Goal: Task Accomplishment & Management: Manage account settings

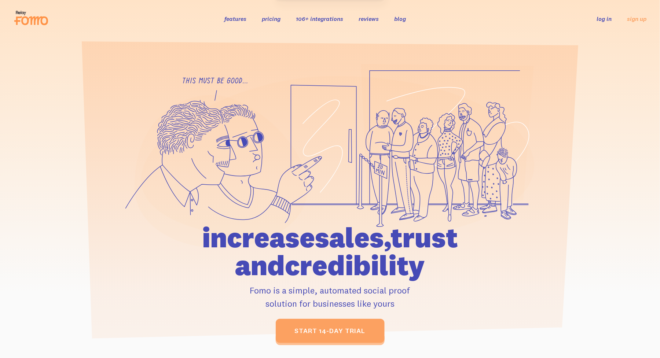
click at [609, 17] on link "log in" at bounding box center [604, 18] width 15 height 7
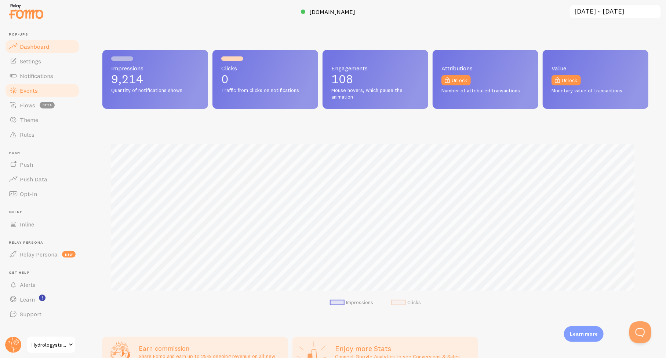
click at [29, 90] on span "Events" at bounding box center [29, 90] width 18 height 7
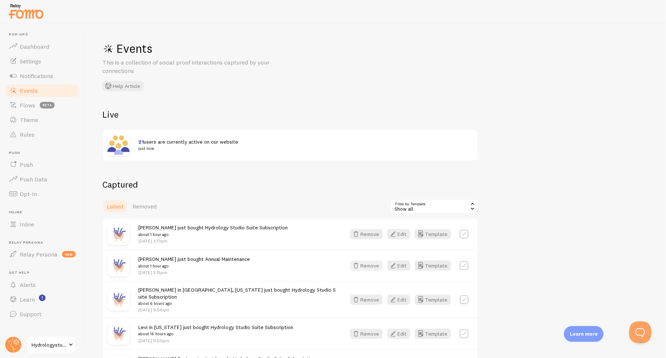
click at [374, 267] on button "Remove" at bounding box center [366, 266] width 33 height 10
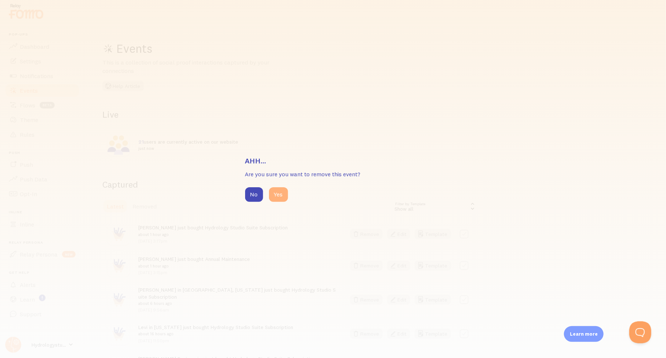
click at [277, 194] on button "Yes" at bounding box center [278, 194] width 19 height 15
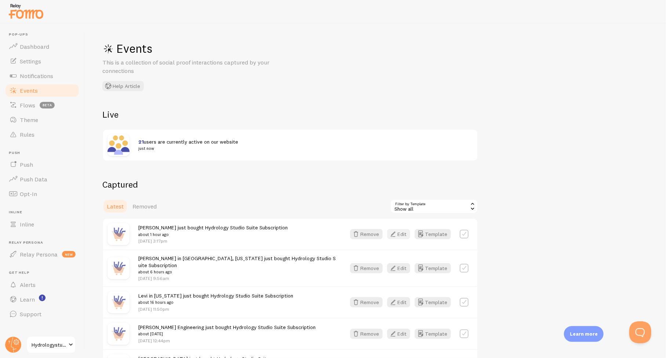
click at [405, 234] on button "Edit" at bounding box center [398, 234] width 23 height 10
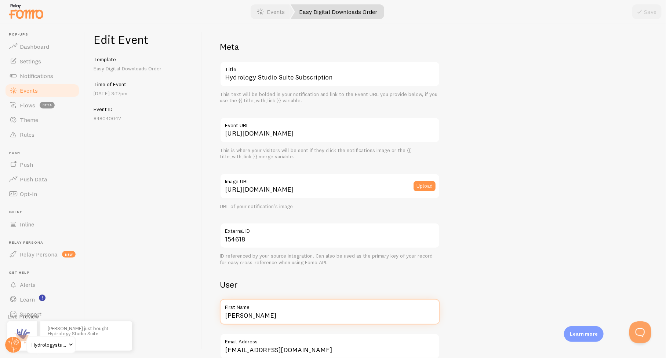
click at [295, 316] on input "[PERSON_NAME]" at bounding box center [330, 312] width 220 height 26
type input "[PERSON_NAME] in [US_STATE]"
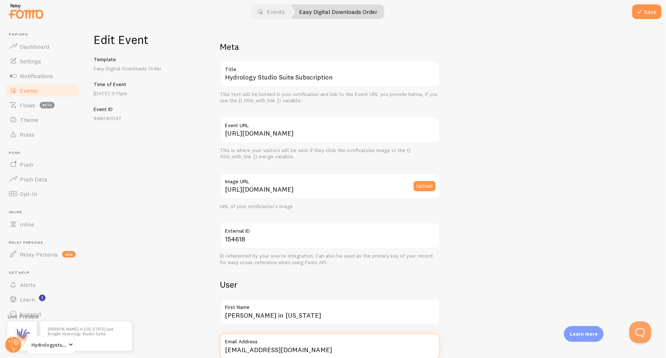
scroll to position [1, 0]
click at [655, 10] on button "Save" at bounding box center [646, 11] width 29 height 15
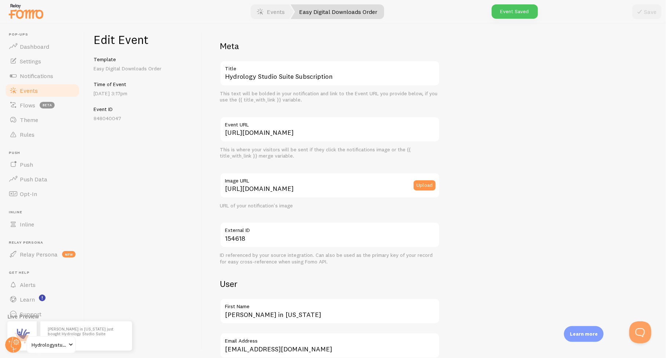
click at [22, 92] on span "Events" at bounding box center [29, 90] width 18 height 7
